Goal: Navigation & Orientation: Locate item on page

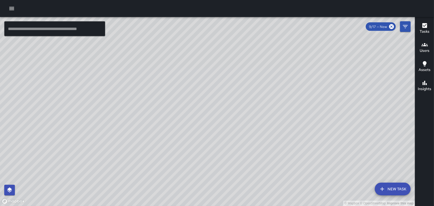
drag, startPoint x: 119, startPoint y: 129, endPoint x: 140, endPoint y: 81, distance: 52.6
click at [140, 82] on div "© Mapbox © OpenStreetMap Improve this map" at bounding box center [207, 111] width 415 height 189
drag, startPoint x: 102, startPoint y: 96, endPoint x: 158, endPoint y: 92, distance: 56.0
click at [158, 92] on div "© Mapbox © OpenStreetMap Improve this map" at bounding box center [207, 111] width 415 height 189
click at [218, 122] on div "© Mapbox © OpenStreetMap Improve this map" at bounding box center [207, 111] width 415 height 189
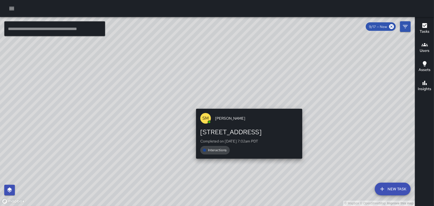
drag, startPoint x: 294, startPoint y: 108, endPoint x: 248, endPoint y: 105, distance: 46.7
click at [248, 105] on div "© Mapbox © OpenStreetMap Improve this map [PERSON_NAME] [GEOGRAPHIC_DATA][STREE…" at bounding box center [207, 111] width 415 height 189
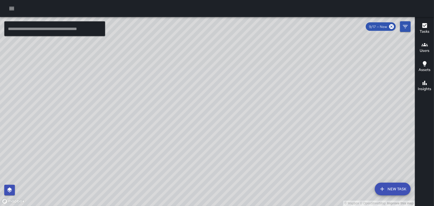
drag, startPoint x: 169, startPoint y: 115, endPoint x: 221, endPoint y: 89, distance: 58.4
click at [221, 89] on div "© Mapbox © OpenStreetMap Improve this map" at bounding box center [207, 111] width 415 height 189
drag, startPoint x: 210, startPoint y: 129, endPoint x: 214, endPoint y: 113, distance: 17.0
click at [214, 113] on div "© Mapbox © OpenStreetMap Improve this map" at bounding box center [207, 111] width 415 height 189
drag, startPoint x: 263, startPoint y: 114, endPoint x: 237, endPoint y: 140, distance: 37.0
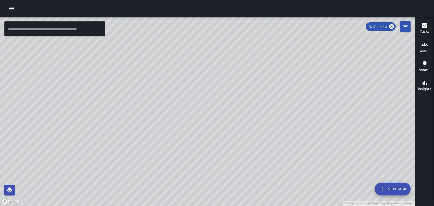
click at [247, 170] on div "© Mapbox © OpenStreetMap Improve this map" at bounding box center [207, 111] width 415 height 189
drag, startPoint x: 217, startPoint y: 116, endPoint x: 252, endPoint y: 147, distance: 46.5
click at [252, 147] on div "© Mapbox © OpenStreetMap Improve this map" at bounding box center [207, 111] width 415 height 189
drag, startPoint x: 206, startPoint y: 87, endPoint x: 218, endPoint y: 96, distance: 14.1
click at [218, 107] on div "© Mapbox © OpenStreetMap Improve this map" at bounding box center [207, 111] width 415 height 189
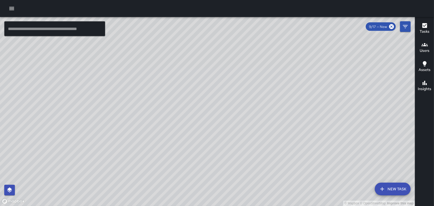
drag, startPoint x: 315, startPoint y: 106, endPoint x: 306, endPoint y: 109, distance: 9.2
click at [306, 109] on div "© Mapbox © OpenStreetMap Improve this map" at bounding box center [207, 111] width 415 height 189
drag, startPoint x: 302, startPoint y: 109, endPoint x: 299, endPoint y: 110, distance: 3.2
click at [299, 110] on div "© Mapbox © OpenStreetMap Improve this map" at bounding box center [207, 111] width 415 height 189
drag, startPoint x: 320, startPoint y: 147, endPoint x: 286, endPoint y: 147, distance: 33.8
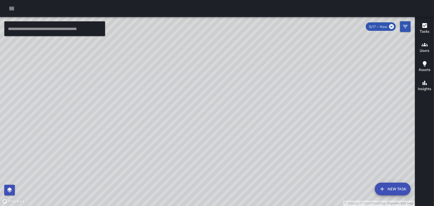
click at [286, 147] on div "© Mapbox © OpenStreetMap Improve this map" at bounding box center [207, 111] width 415 height 189
drag, startPoint x: 264, startPoint y: 103, endPoint x: 260, endPoint y: 105, distance: 4.7
click at [260, 105] on div "© Mapbox © OpenStreetMap Improve this map" at bounding box center [207, 111] width 415 height 189
drag, startPoint x: 289, startPoint y: 98, endPoint x: 278, endPoint y: 82, distance: 19.3
click at [278, 82] on div "© Mapbox © OpenStreetMap Improve this map" at bounding box center [207, 111] width 415 height 189
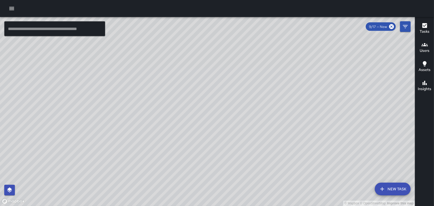
drag, startPoint x: 269, startPoint y: 147, endPoint x: 272, endPoint y: 114, distance: 33.1
click at [274, 112] on div "© Mapbox © OpenStreetMap Improve this map" at bounding box center [207, 111] width 415 height 189
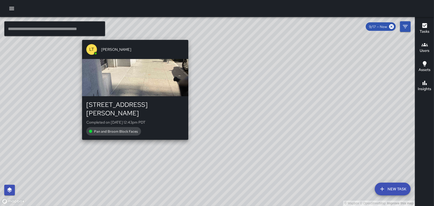
click at [139, 88] on div "button" at bounding box center [135, 77] width 106 height 37
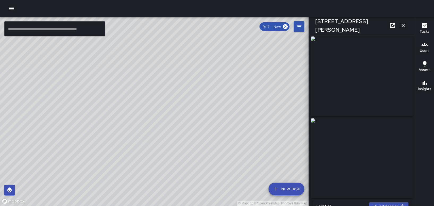
click at [404, 25] on icon "button" at bounding box center [403, 25] width 6 height 6
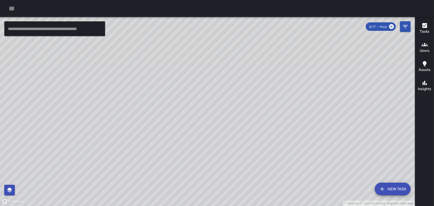
drag, startPoint x: 191, startPoint y: 116, endPoint x: 190, endPoint y: 125, distance: 8.9
click at [190, 125] on div "© Mapbox © OpenStreetMap Improve this map" at bounding box center [207, 111] width 415 height 189
drag, startPoint x: 273, startPoint y: 131, endPoint x: 253, endPoint y: 121, distance: 22.2
click at [253, 121] on div "© Mapbox © OpenStreetMap Improve this map" at bounding box center [207, 111] width 415 height 189
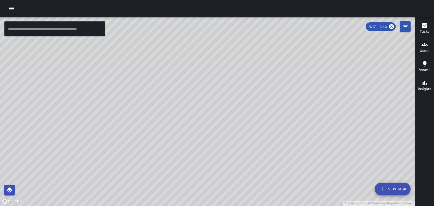
drag, startPoint x: 205, startPoint y: 88, endPoint x: 230, endPoint y: 144, distance: 62.1
click at [230, 144] on div "© Mapbox © OpenStreetMap Improve this map" at bounding box center [207, 111] width 415 height 189
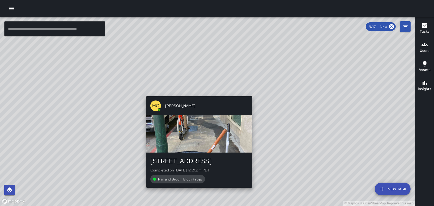
click at [198, 92] on div "© Mapbox © OpenStreetMap Improve this map MC [PERSON_NAME] [STREET_ADDRESS] Com…" at bounding box center [207, 111] width 415 height 189
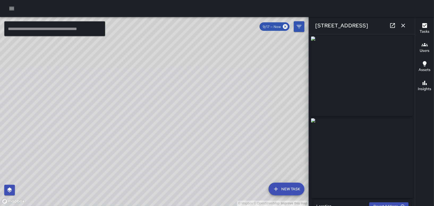
click at [268, 72] on div "© Mapbox © OpenStreetMap Improve this map" at bounding box center [154, 111] width 309 height 189
click at [406, 24] on icon "button" at bounding box center [403, 25] width 6 height 6
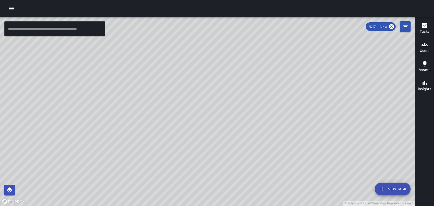
click at [243, 61] on div "© Mapbox © OpenStreetMap Improve this map" at bounding box center [207, 111] width 415 height 189
drag, startPoint x: 198, startPoint y: 57, endPoint x: 200, endPoint y: 96, distance: 38.3
click at [200, 96] on div "© Mapbox © OpenStreetMap Improve this map" at bounding box center [207, 111] width 415 height 189
drag, startPoint x: 241, startPoint y: 158, endPoint x: 231, endPoint y: 107, distance: 51.9
click at [231, 107] on div "© Mapbox © OpenStreetMap Improve this map" at bounding box center [207, 111] width 415 height 189
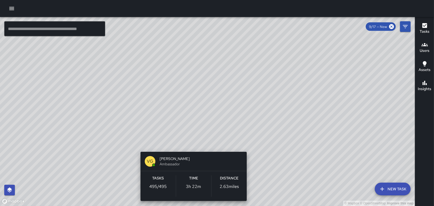
drag, startPoint x: 205, startPoint y: 140, endPoint x: 196, endPoint y: 139, distance: 8.9
click at [196, 139] on div "© Mapbox © OpenStreetMap Improve this map VG [PERSON_NAME] Ambassador Tasks 495…" at bounding box center [207, 111] width 415 height 189
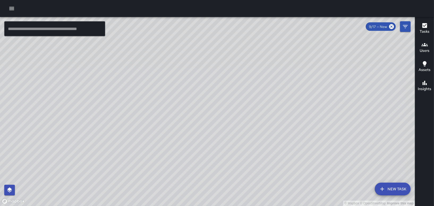
drag, startPoint x: 237, startPoint y: 125, endPoint x: 194, endPoint y: 146, distance: 48.2
click at [194, 146] on div "© Mapbox © OpenStreetMap Improve this map" at bounding box center [207, 111] width 415 height 189
drag, startPoint x: 166, startPoint y: 148, endPoint x: 196, endPoint y: 152, distance: 30.3
click at [196, 152] on div "© Mapbox © OpenStreetMap Improve this map" at bounding box center [207, 111] width 415 height 189
